Goal: Task Accomplishment & Management: Manage account settings

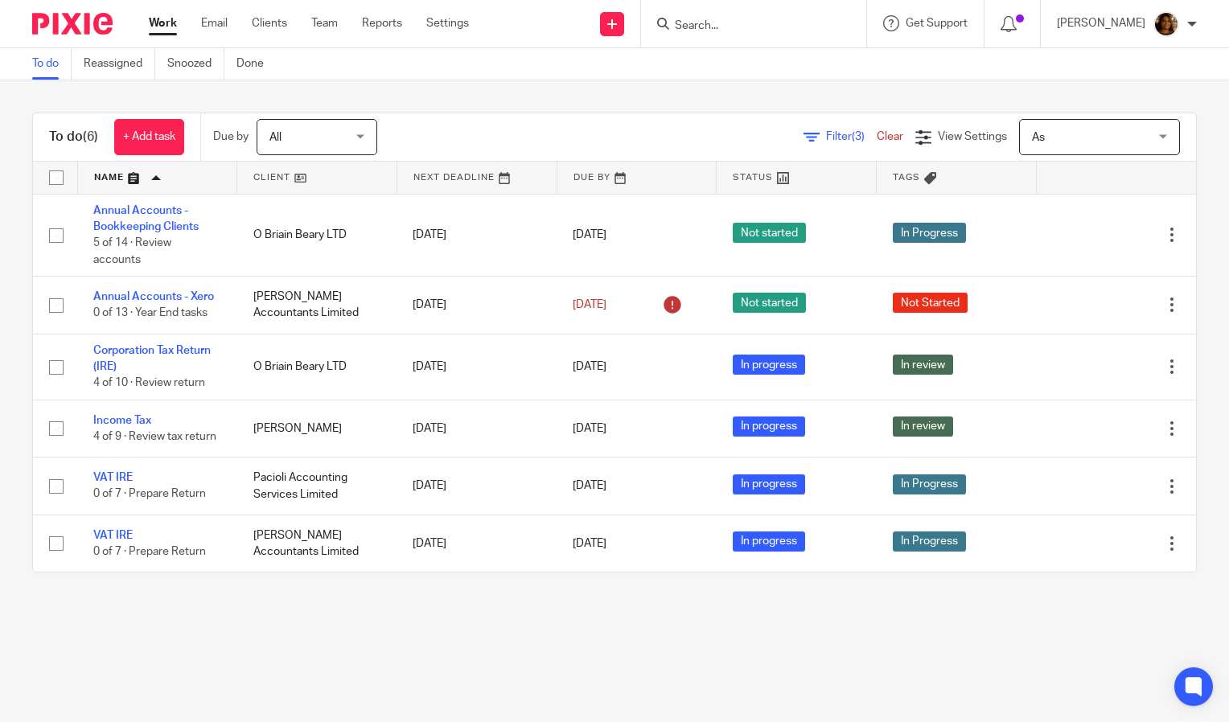
click at [740, 19] on input "Search" at bounding box center [745, 26] width 145 height 14
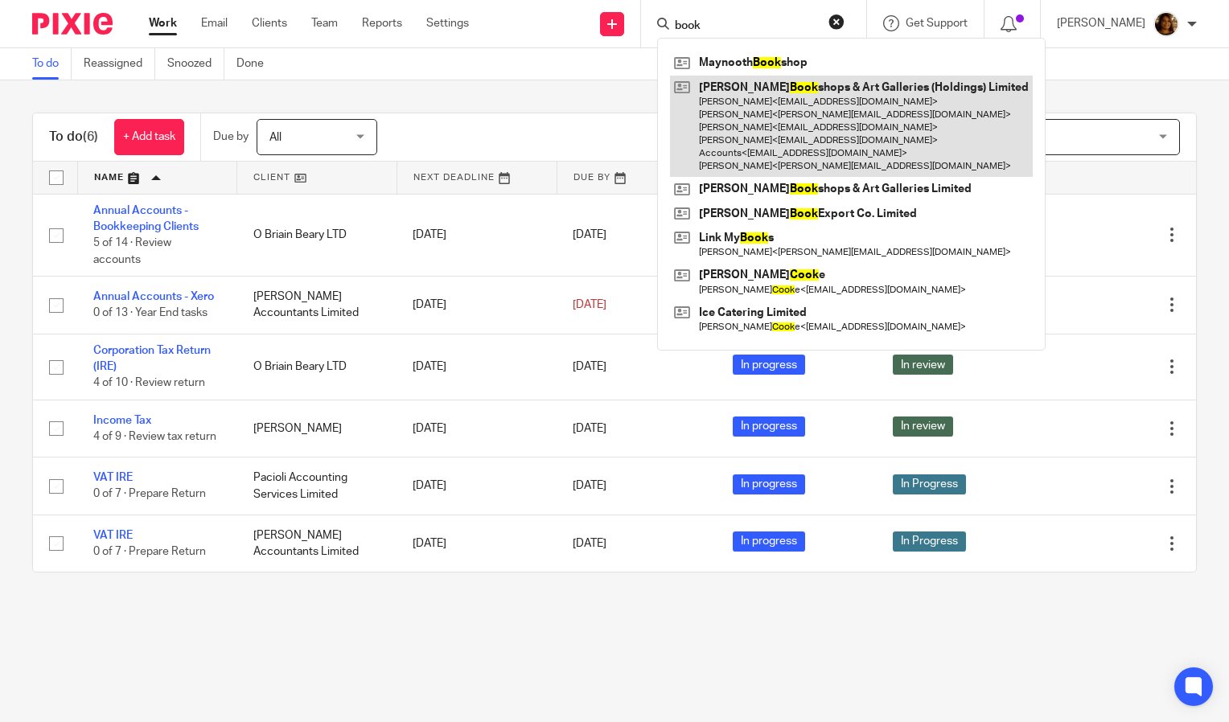
type input "book"
click at [815, 93] on link at bounding box center [851, 127] width 363 height 102
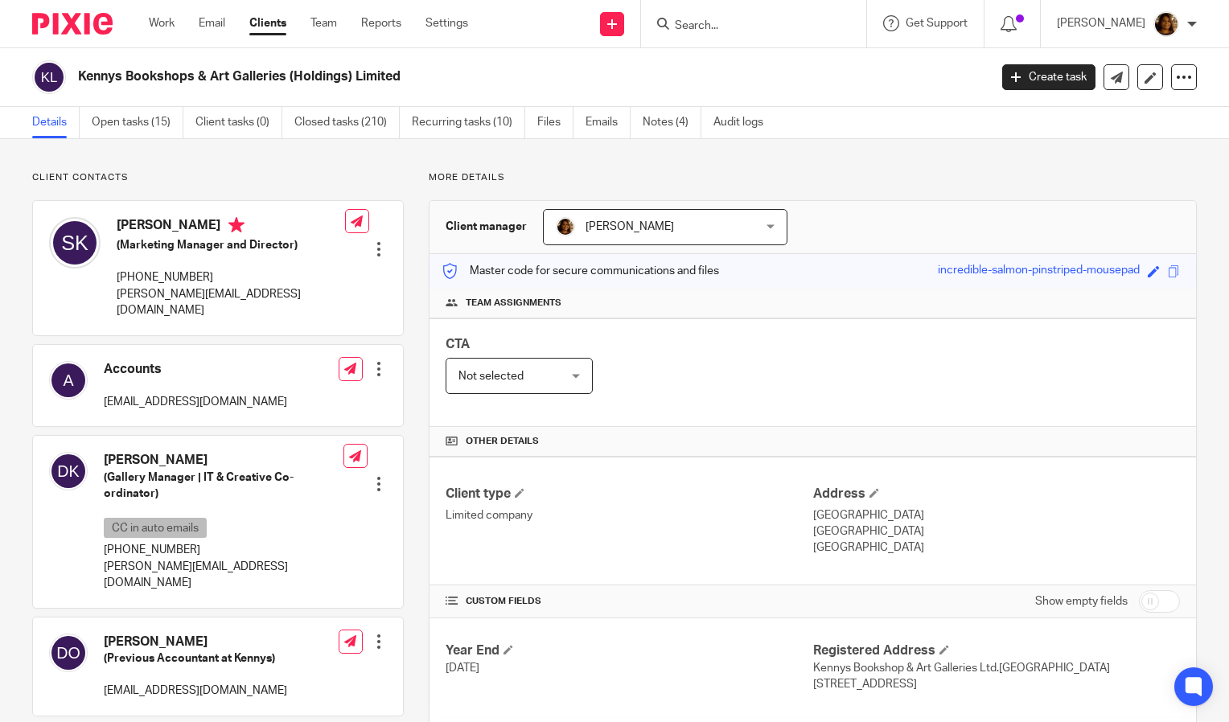
click at [375, 241] on div at bounding box center [379, 249] width 16 height 16
click at [296, 266] on link "Edit contact" at bounding box center [303, 260] width 154 height 23
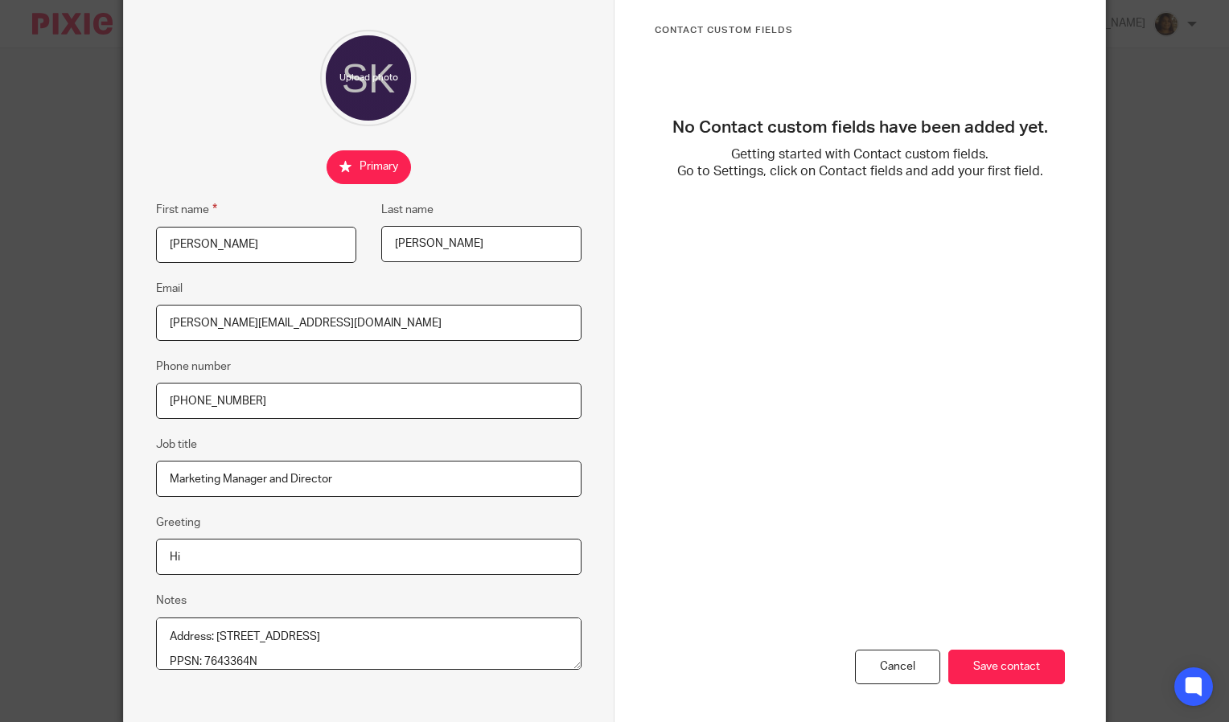
scroll to position [187, 0]
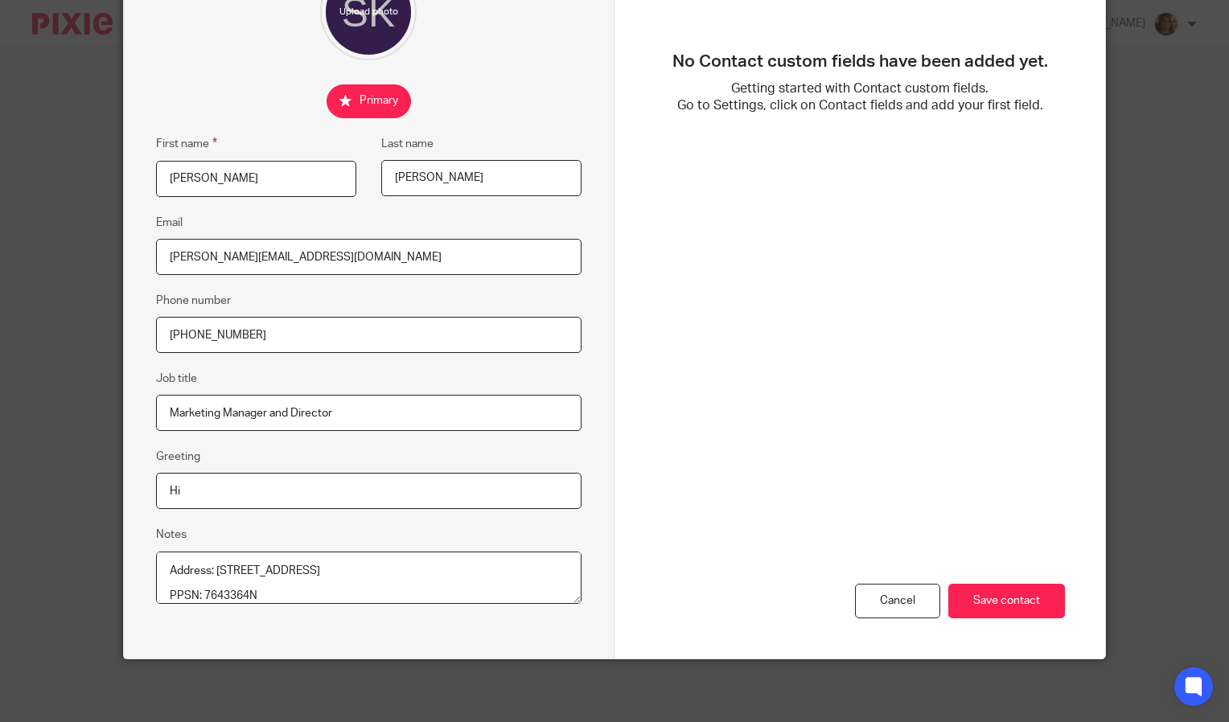
click at [161, 560] on textarea "Address: 51 LEARGÁN WESTERN DISTRIBUTOR ROAD KNOCKNACARRA GALWAY Ireland H91 D9…" at bounding box center [369, 578] width 426 height 53
click at [286, 410] on input "Marketing Manager and Director" at bounding box center [369, 413] width 426 height 36
type input "Marketing Manager, Director and Company Secretary"
click at [990, 587] on input "Save contact" at bounding box center [1007, 601] width 117 height 35
click at [995, 591] on input "Save contact" at bounding box center [1007, 601] width 117 height 35
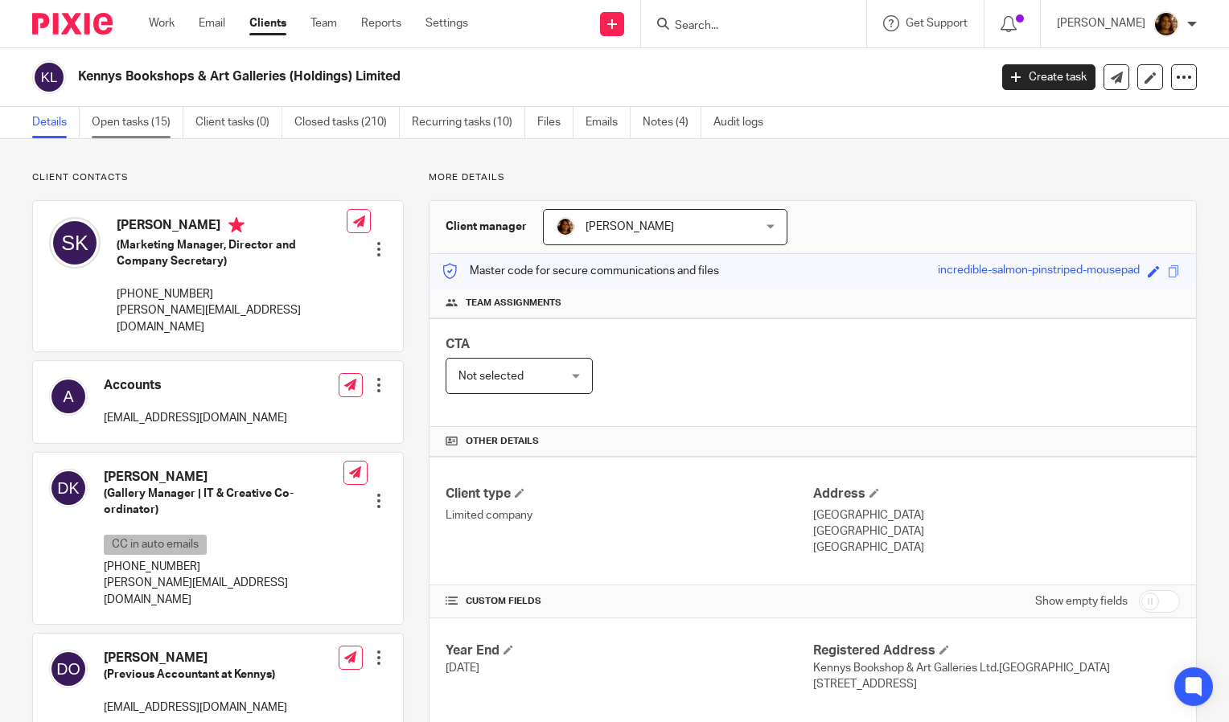
click at [154, 118] on link "Open tasks (15)" at bounding box center [138, 122] width 92 height 31
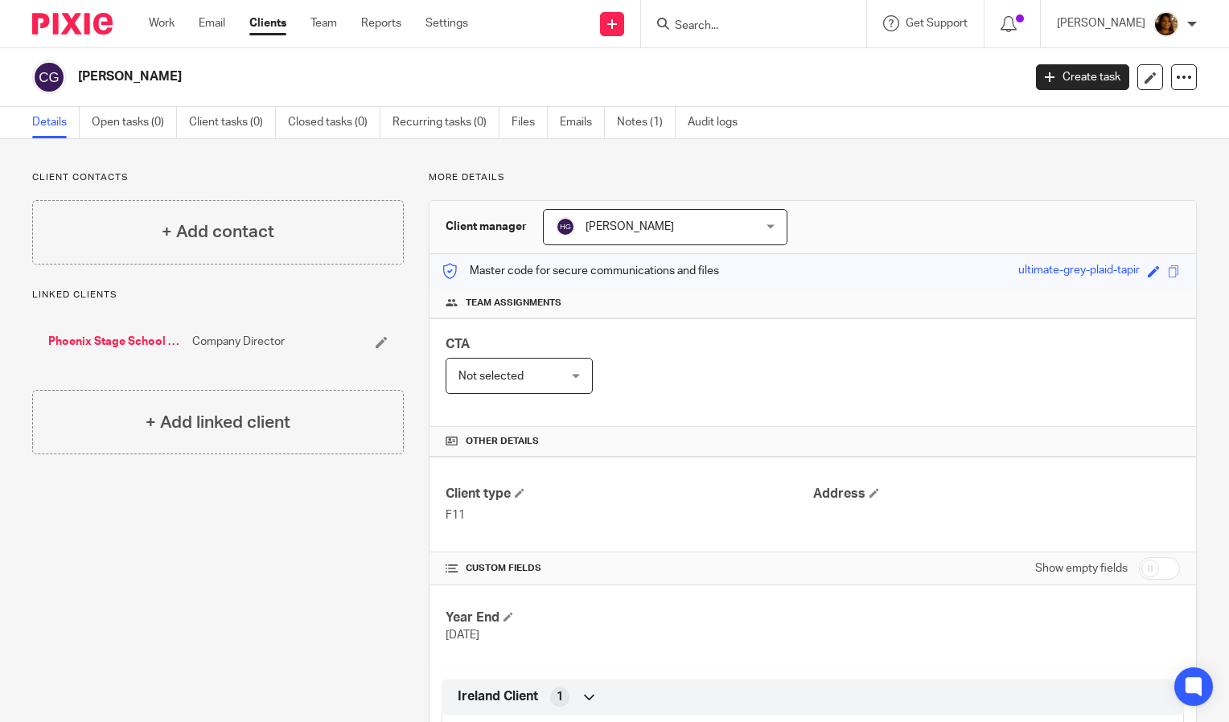
click at [114, 340] on link "Phoenix Stage School Limited" at bounding box center [116, 342] width 136 height 16
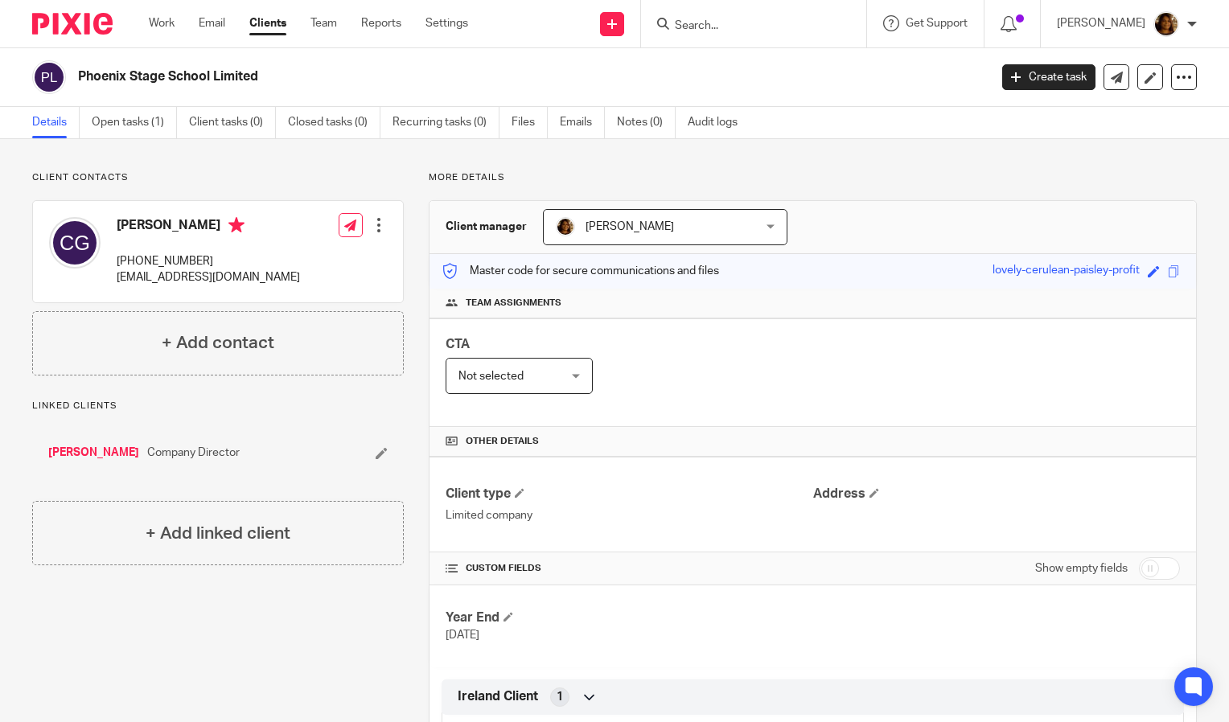
click at [1146, 567] on input "checkbox" at bounding box center [1159, 569] width 41 height 23
checkbox input "true"
click at [130, 119] on link "Open tasks (1)" at bounding box center [134, 122] width 85 height 31
click at [138, 123] on link "Open tasks (1)" at bounding box center [134, 122] width 85 height 31
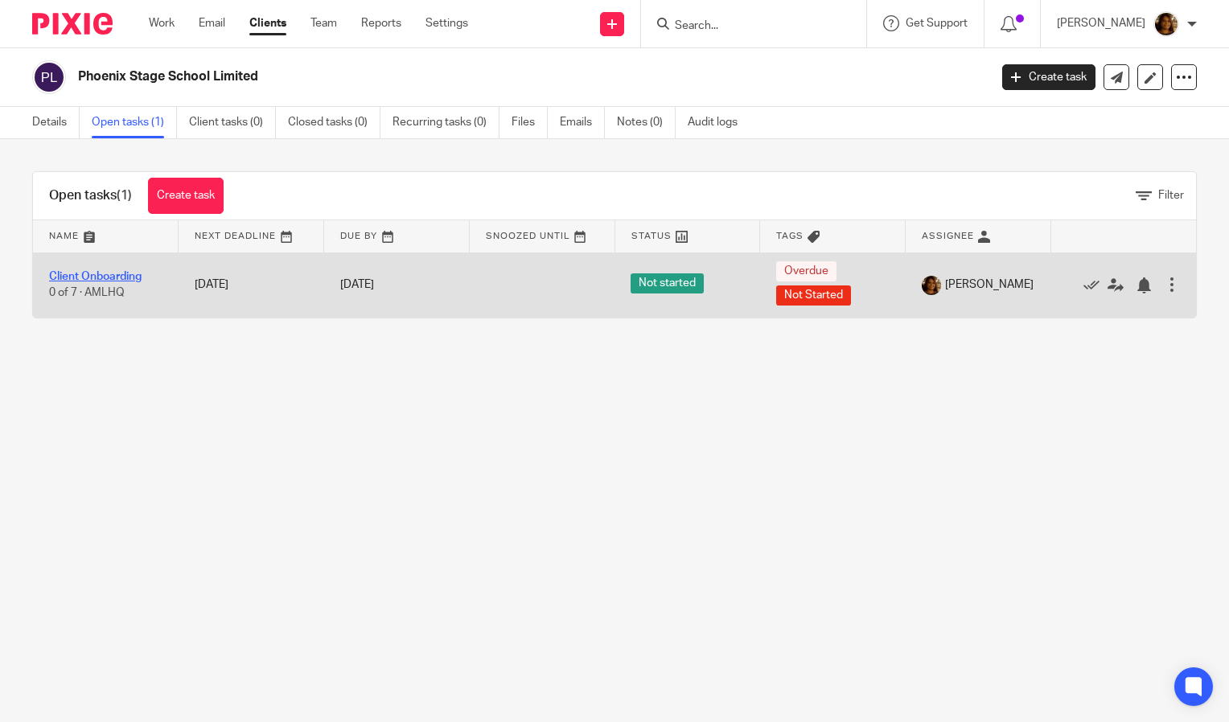
click at [78, 272] on link "Client Onboarding" at bounding box center [95, 276] width 93 height 11
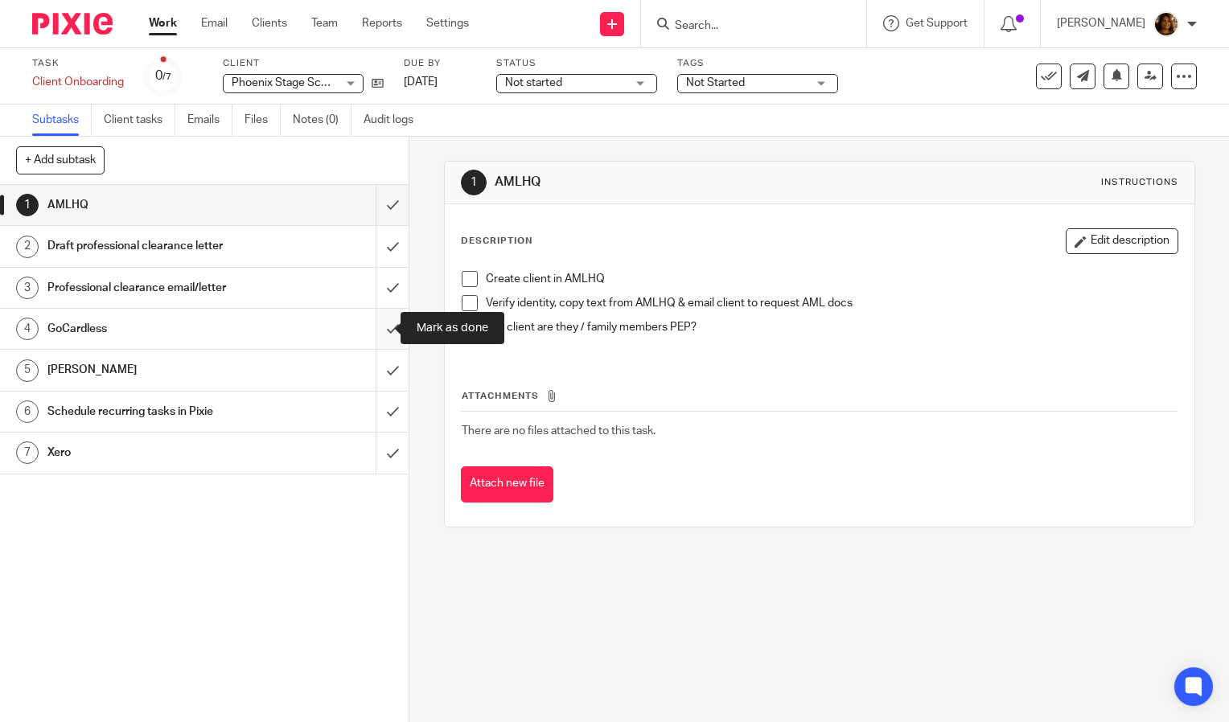
click at [372, 325] on input "submit" at bounding box center [204, 329] width 409 height 40
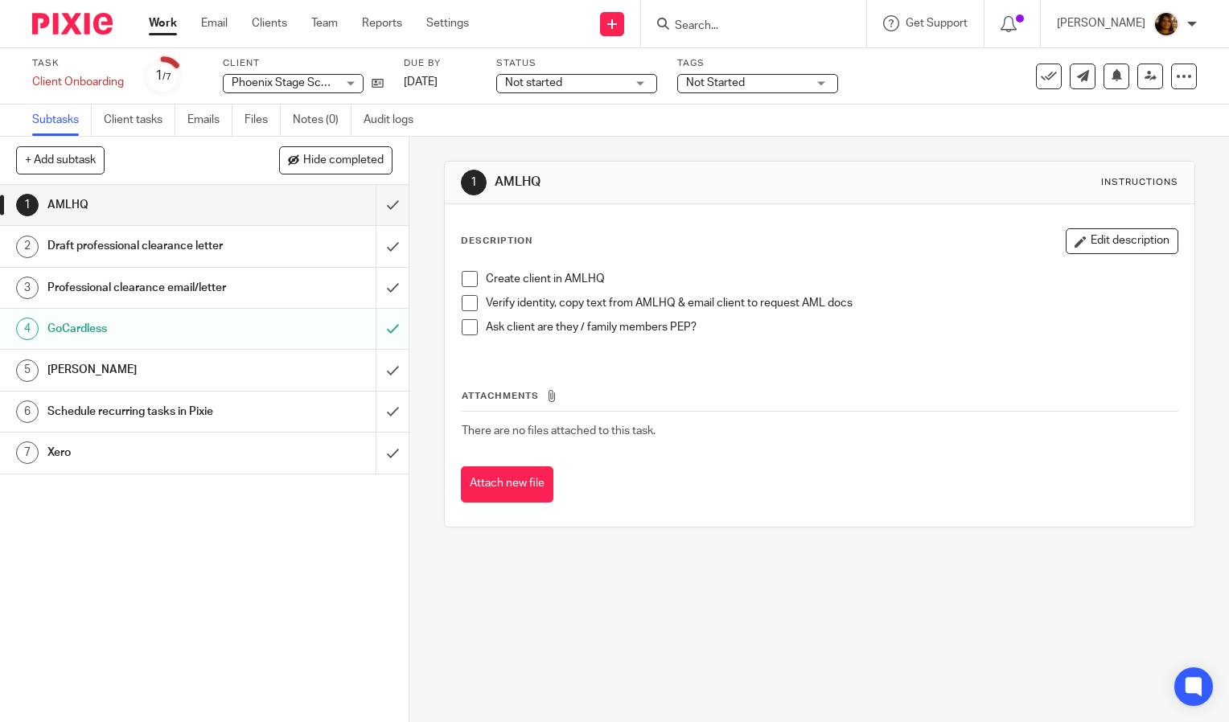
click at [160, 22] on link "Work" at bounding box center [163, 23] width 28 height 16
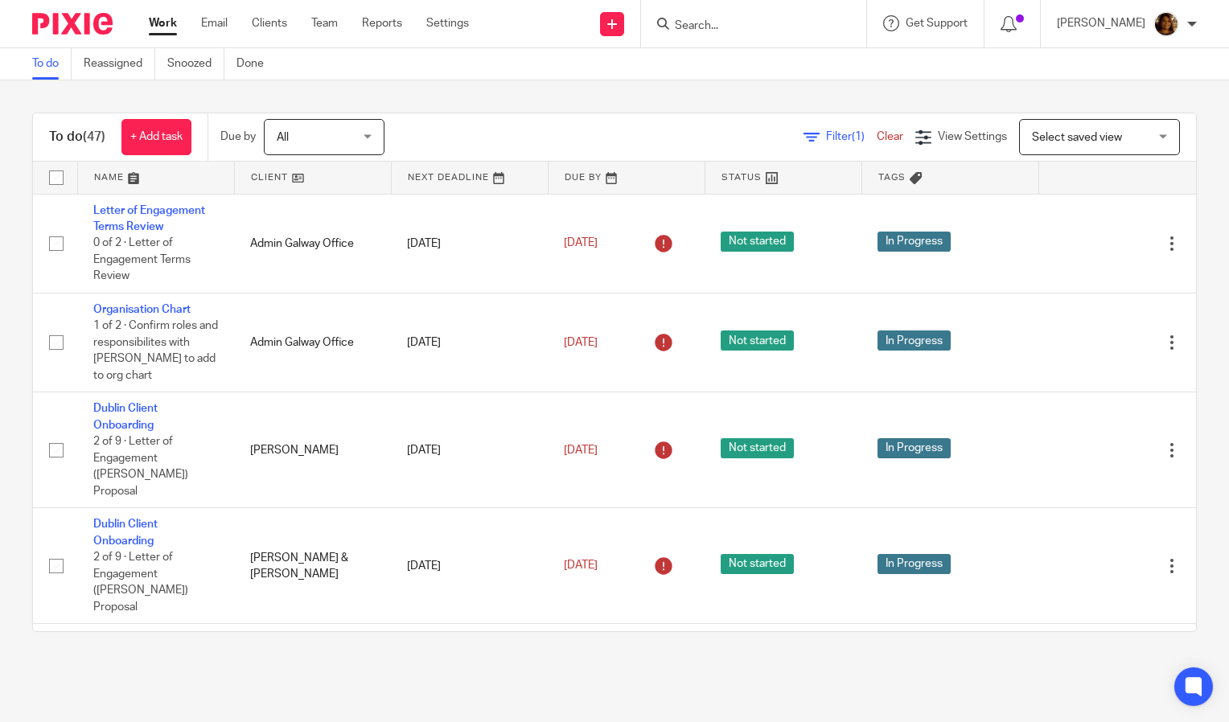
click at [780, 32] on input "Search" at bounding box center [745, 26] width 145 height 14
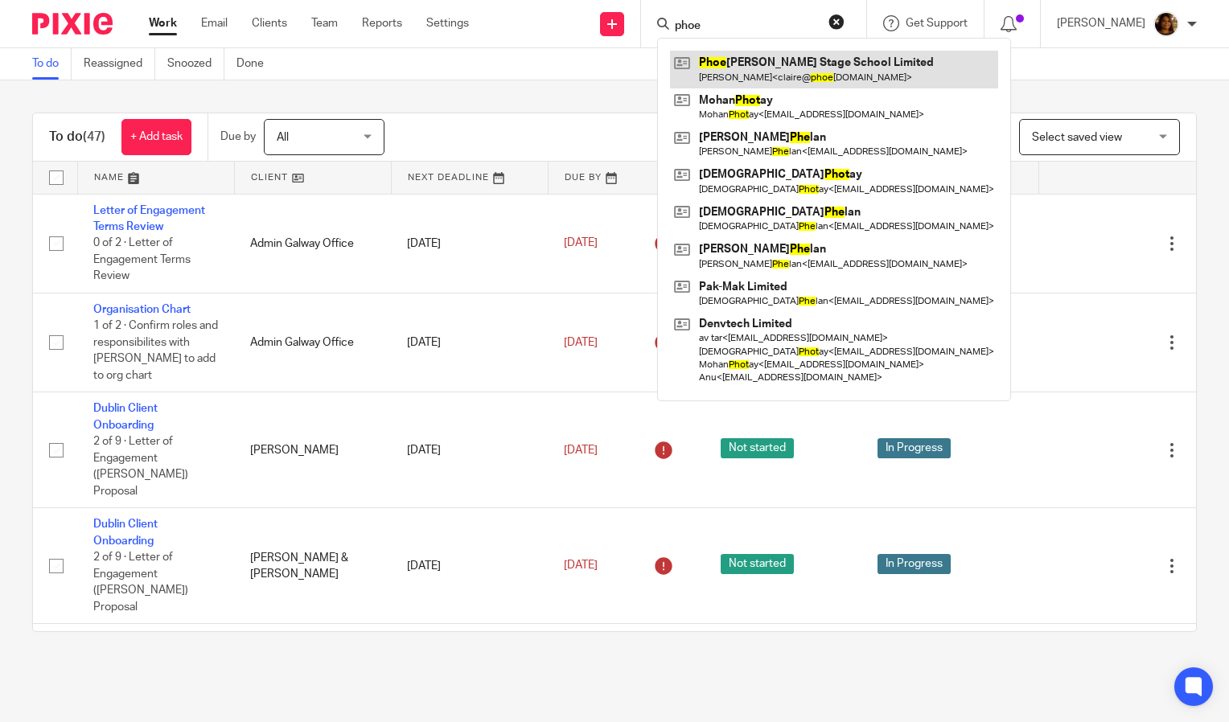
type input "phoe"
click at [787, 58] on link at bounding box center [834, 69] width 328 height 37
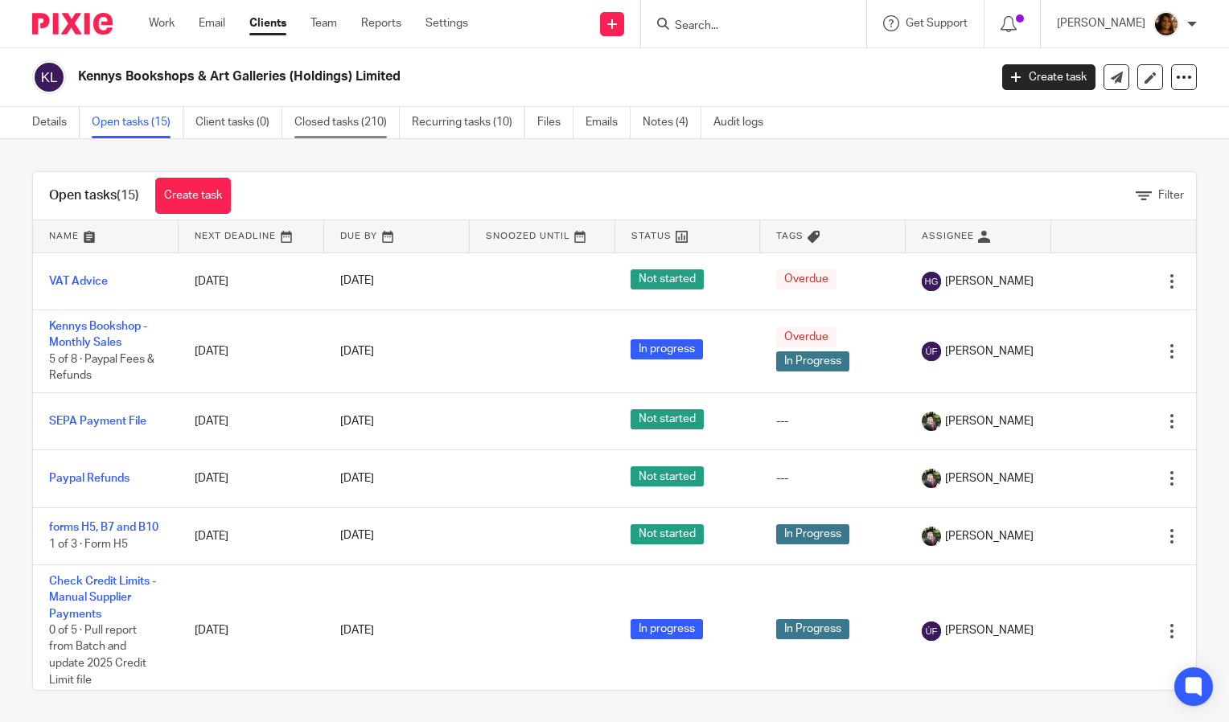
click at [362, 113] on link "Closed tasks (210)" at bounding box center [346, 122] width 105 height 31
